Goal: Find specific page/section: Find specific page/section

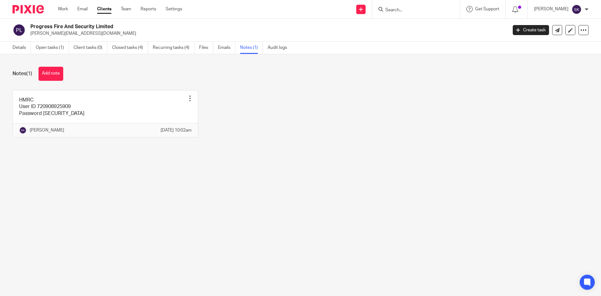
click at [537, 172] on main "Progress Fire And Security Limited leon@progressfireandsecurity.co.uk Create ta…" at bounding box center [300, 148] width 601 height 296
click at [19, 47] on link "Details" at bounding box center [22, 48] width 18 height 12
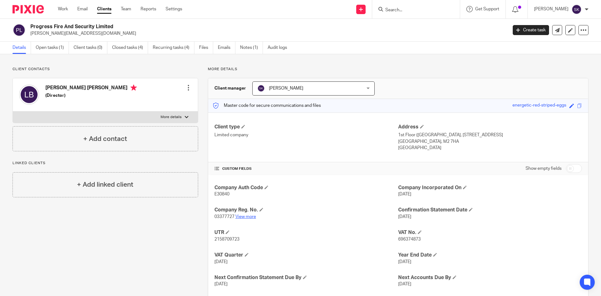
click at [238, 215] on link "View more" at bounding box center [245, 216] width 21 height 4
drag, startPoint x: 247, startPoint y: 43, endPoint x: 247, endPoint y: 48, distance: 4.1
click at [247, 44] on link "Notes (1)" at bounding box center [251, 48] width 23 height 12
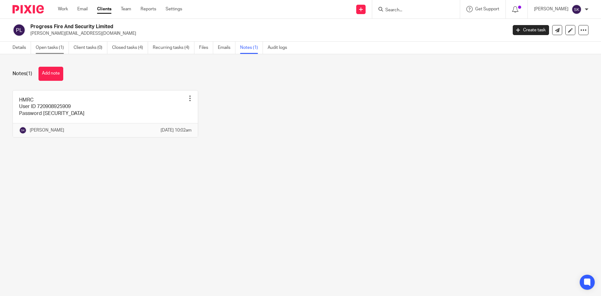
click at [40, 48] on link "Open tasks (1)" at bounding box center [52, 48] width 33 height 12
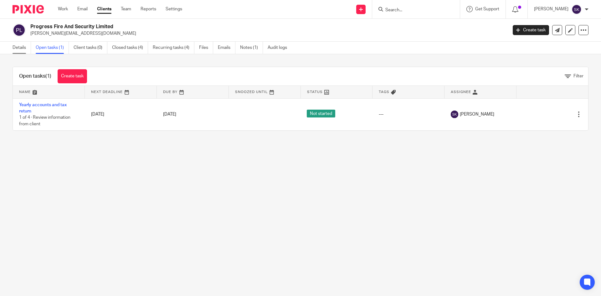
drag, startPoint x: 0, startPoint y: 0, endPoint x: 25, endPoint y: 48, distance: 54.1
click at [25, 48] on link "Details" at bounding box center [22, 48] width 18 height 12
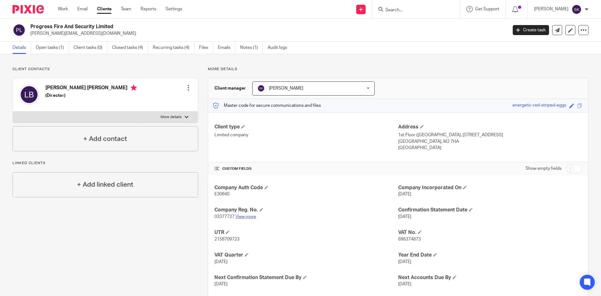
click at [247, 216] on link "View more" at bounding box center [245, 216] width 21 height 4
